Goal: Task Accomplishment & Management: Complete application form

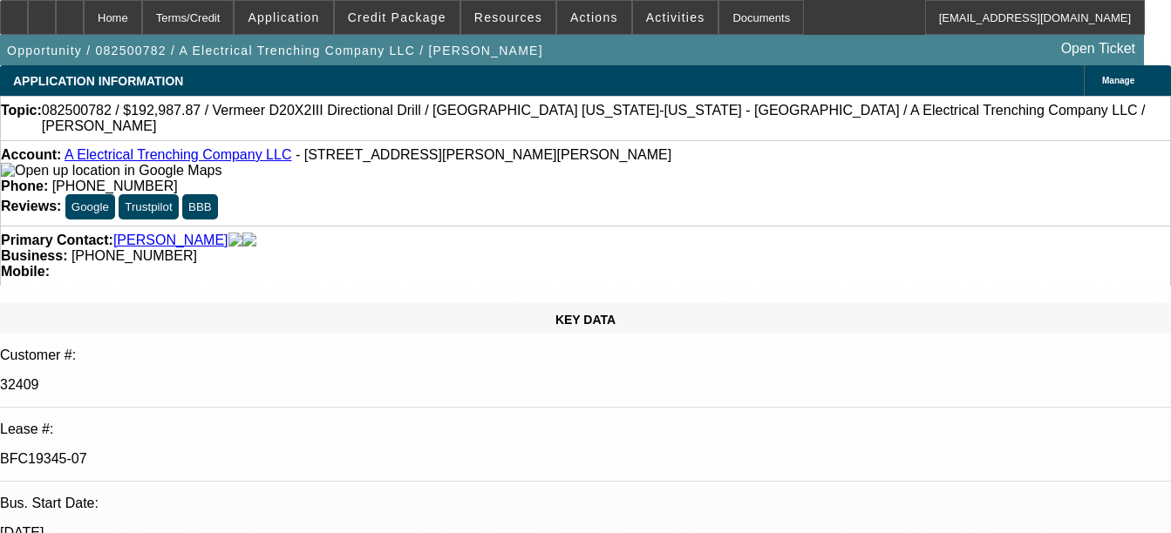
select select "0"
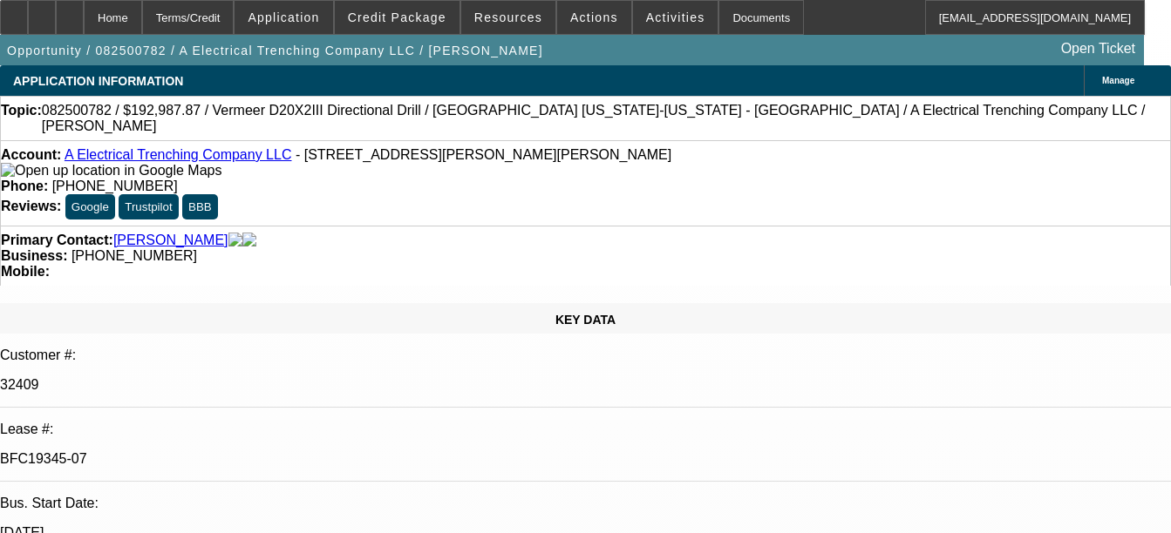
select select "0"
select select "1"
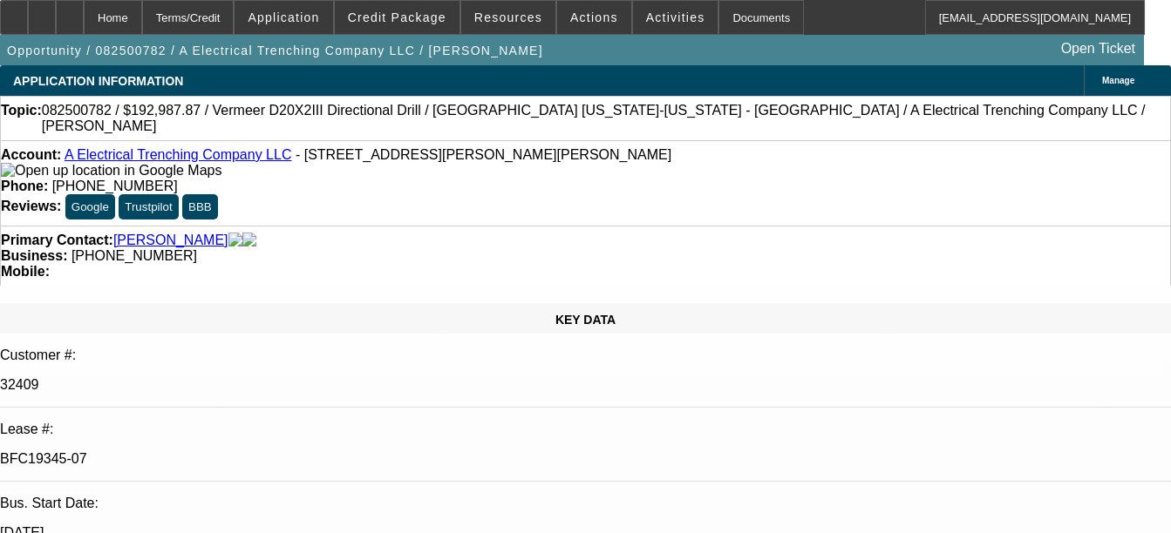
select select "3"
select select "6"
select select "1"
select select "3"
select select "6"
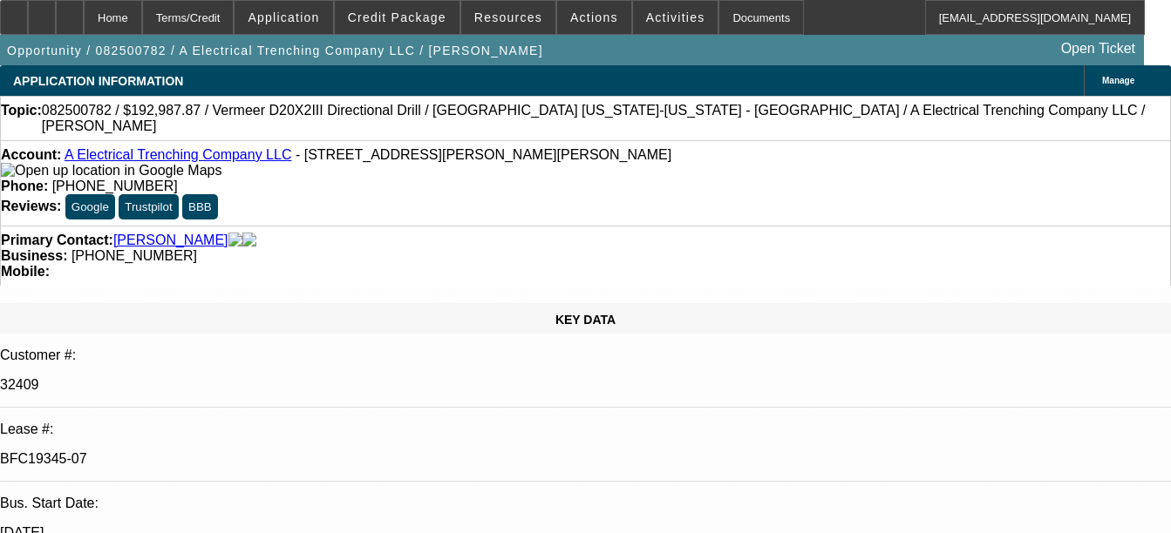
select select "1"
select select "3"
select select "6"
click at [756, 4] on div "Documents" at bounding box center [760, 17] width 85 height 35
